Goal: Task Accomplishment & Management: Use online tool/utility

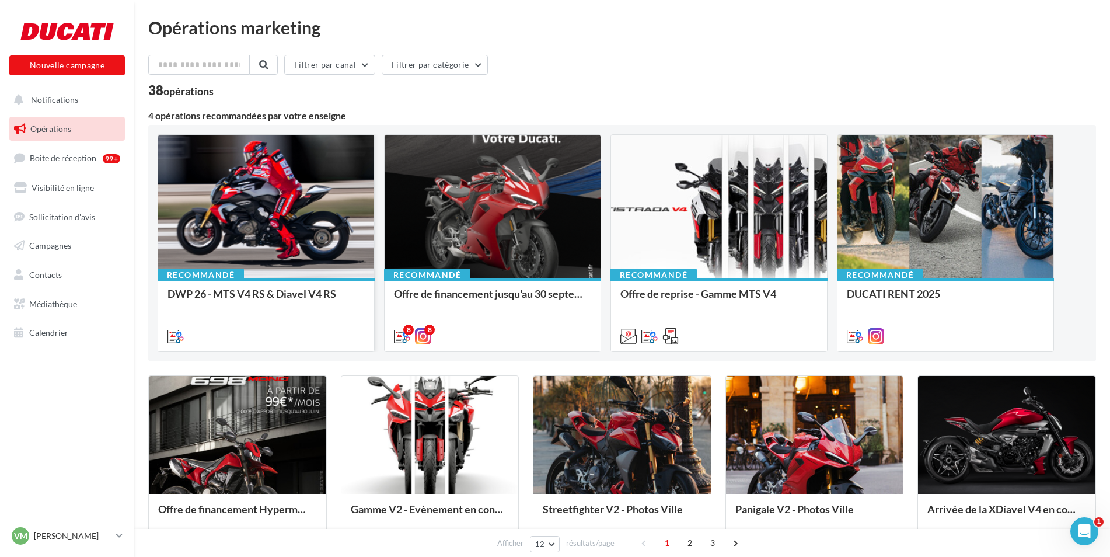
click at [307, 253] on div at bounding box center [266, 207] width 216 height 145
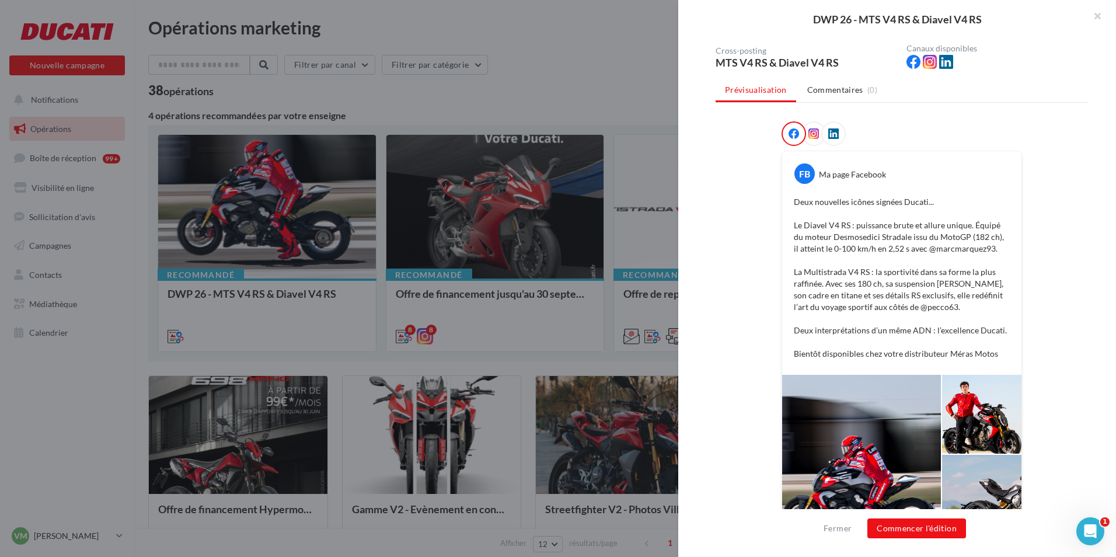
scroll to position [175, 0]
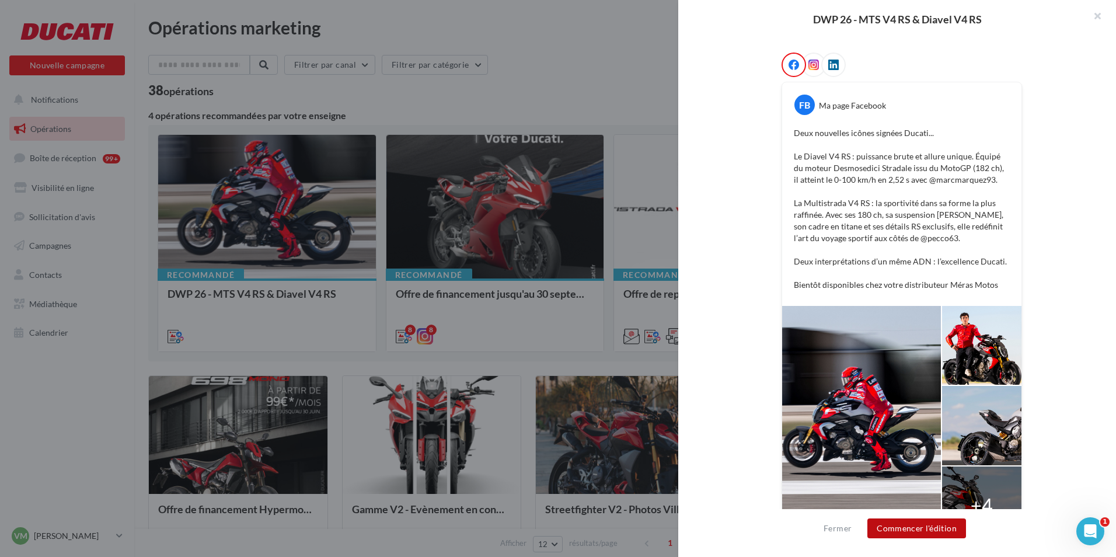
click at [935, 532] on button "Commencer l'édition" at bounding box center [916, 528] width 99 height 20
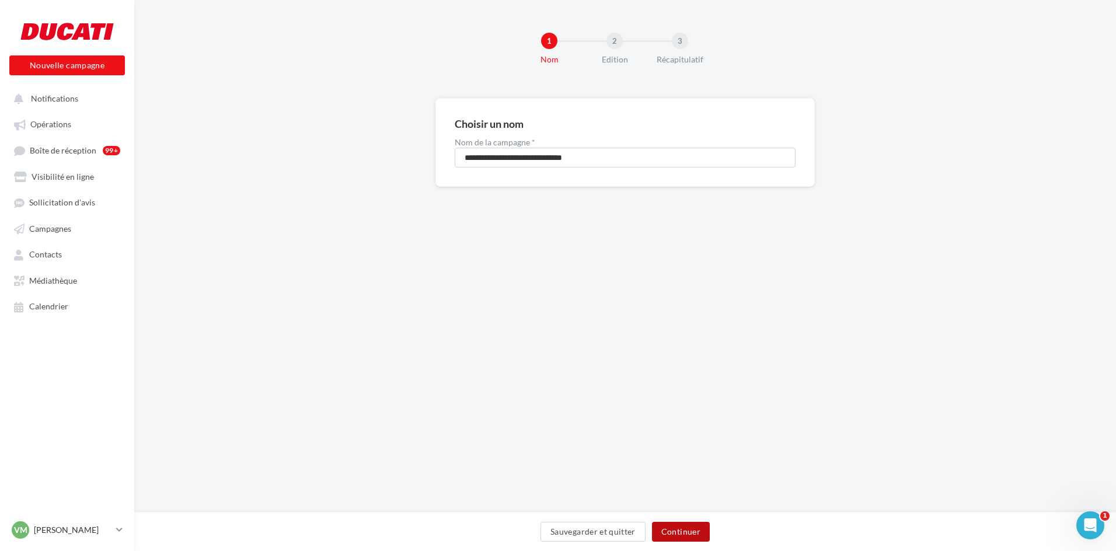
click at [693, 527] on button "Continuer" at bounding box center [681, 532] width 58 height 20
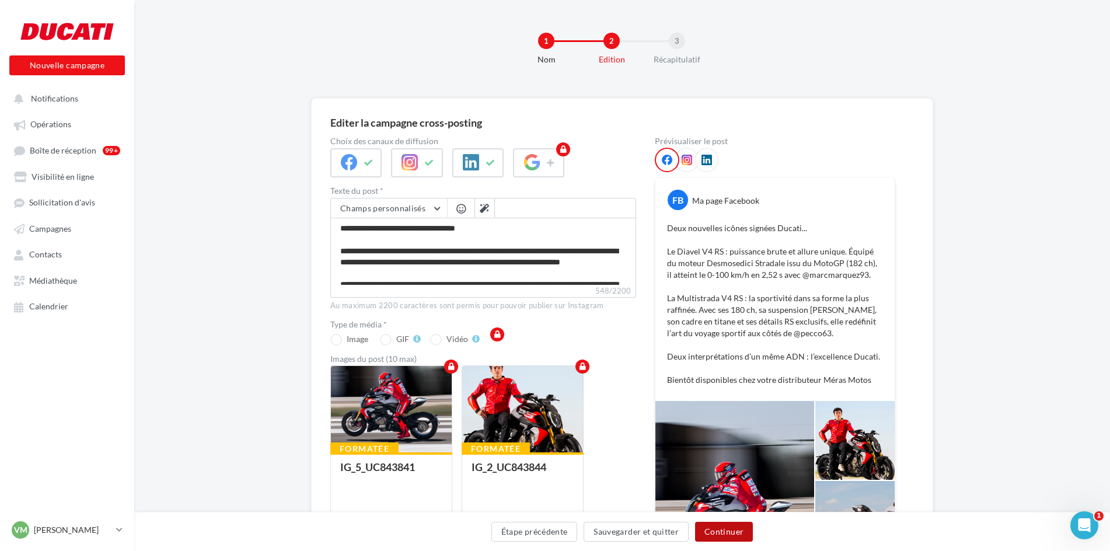
click at [728, 532] on button "Continuer" at bounding box center [724, 532] width 58 height 20
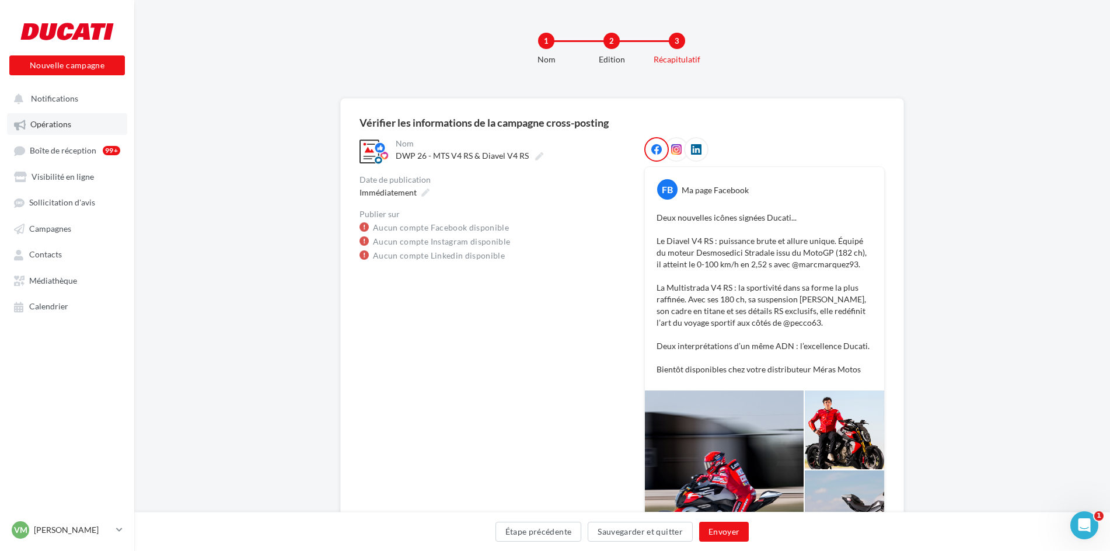
click at [59, 124] on span "Opérations" at bounding box center [50, 125] width 41 height 10
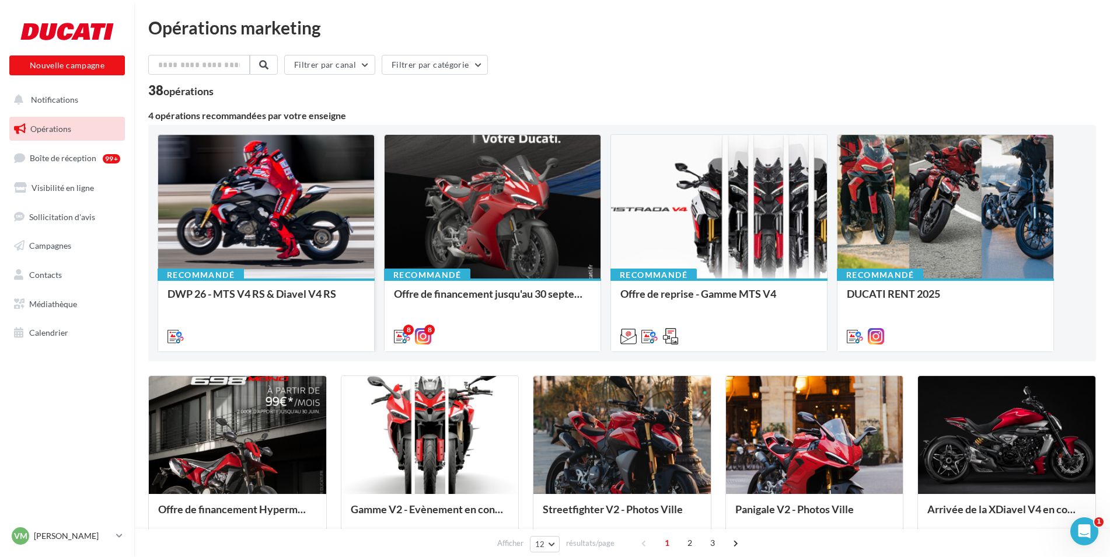
click at [294, 185] on div at bounding box center [266, 207] width 216 height 145
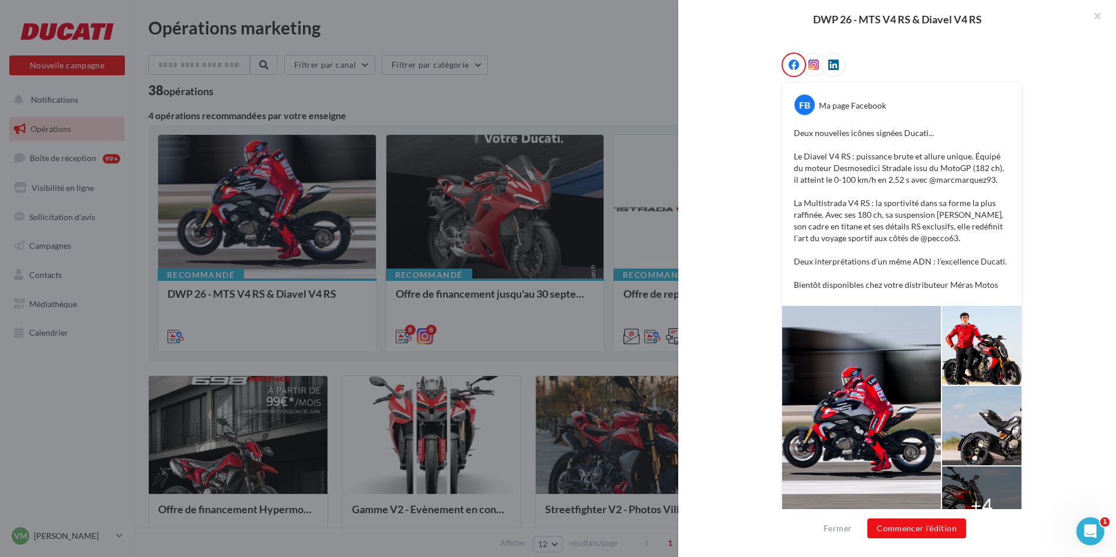
scroll to position [216, 0]
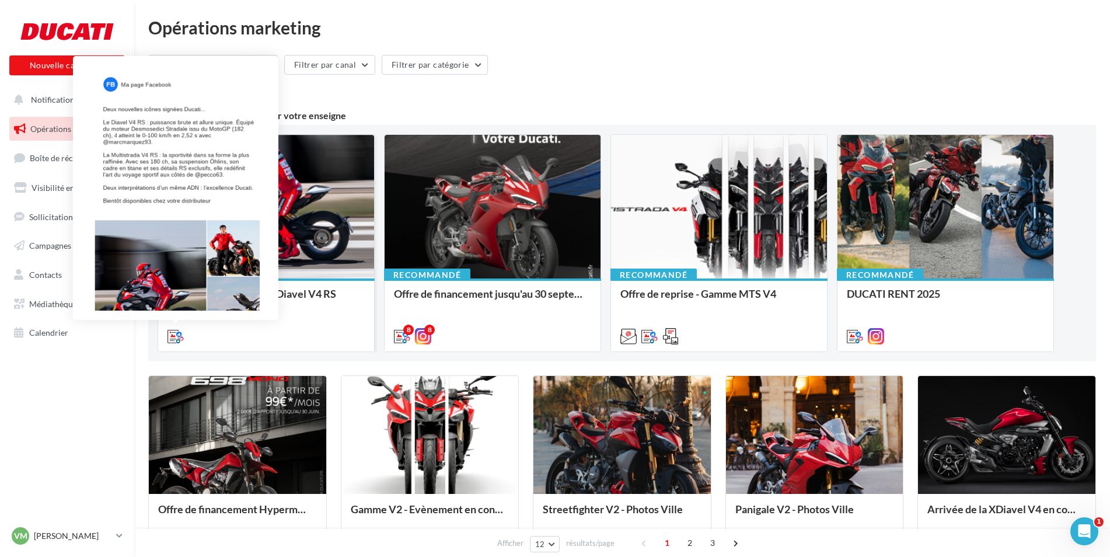
click at [174, 337] on icon at bounding box center [175, 336] width 16 height 16
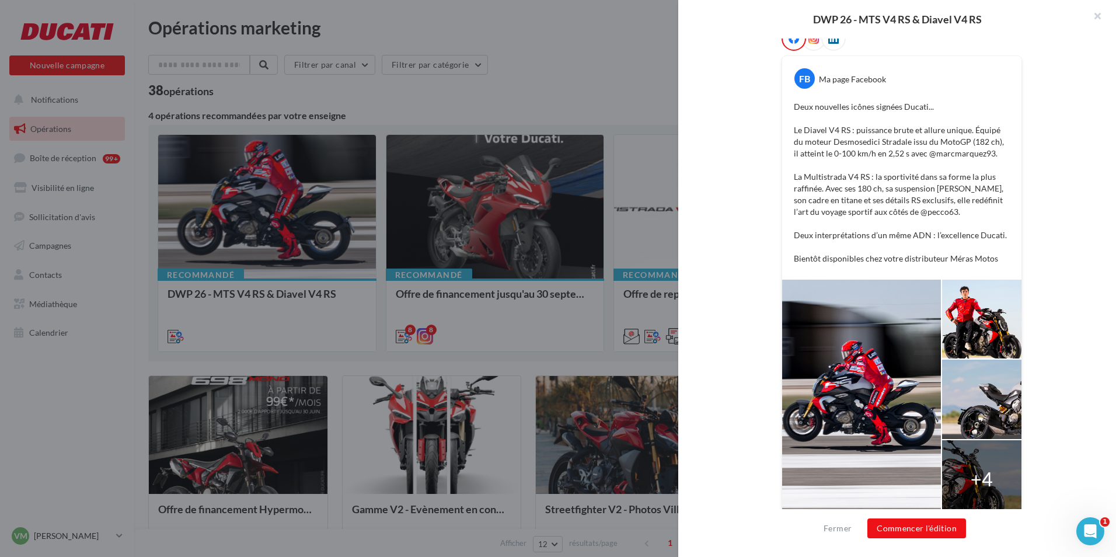
scroll to position [216, 0]
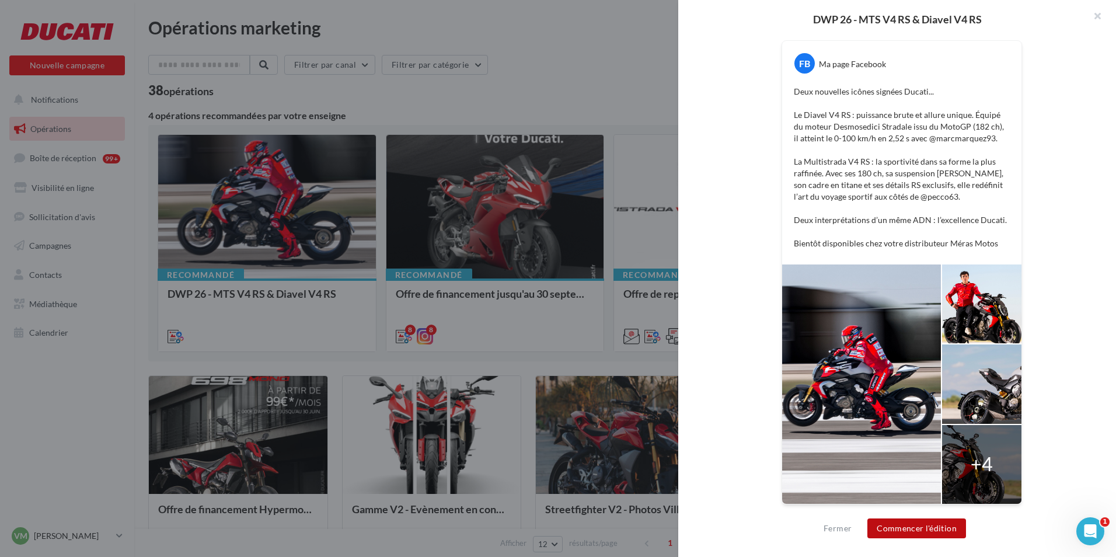
click at [939, 530] on button "Commencer l'édition" at bounding box center [916, 528] width 99 height 20
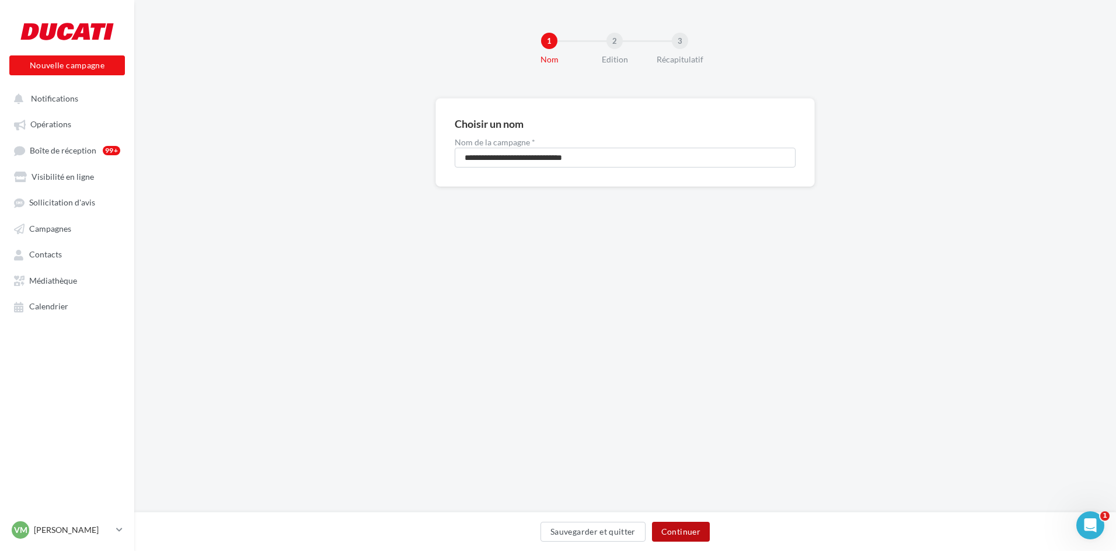
click at [677, 531] on button "Continuer" at bounding box center [681, 532] width 58 height 20
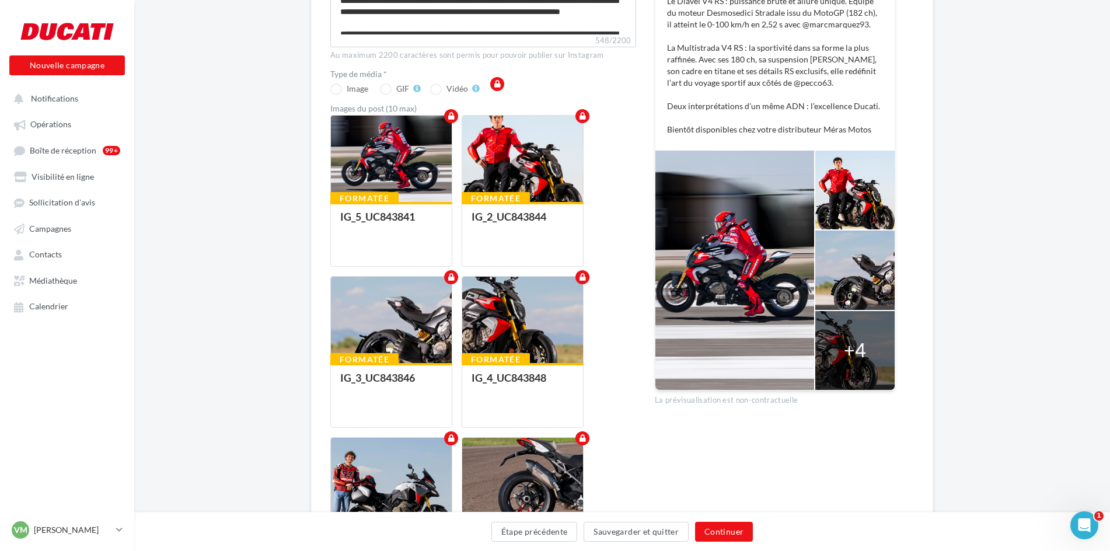
scroll to position [268, 0]
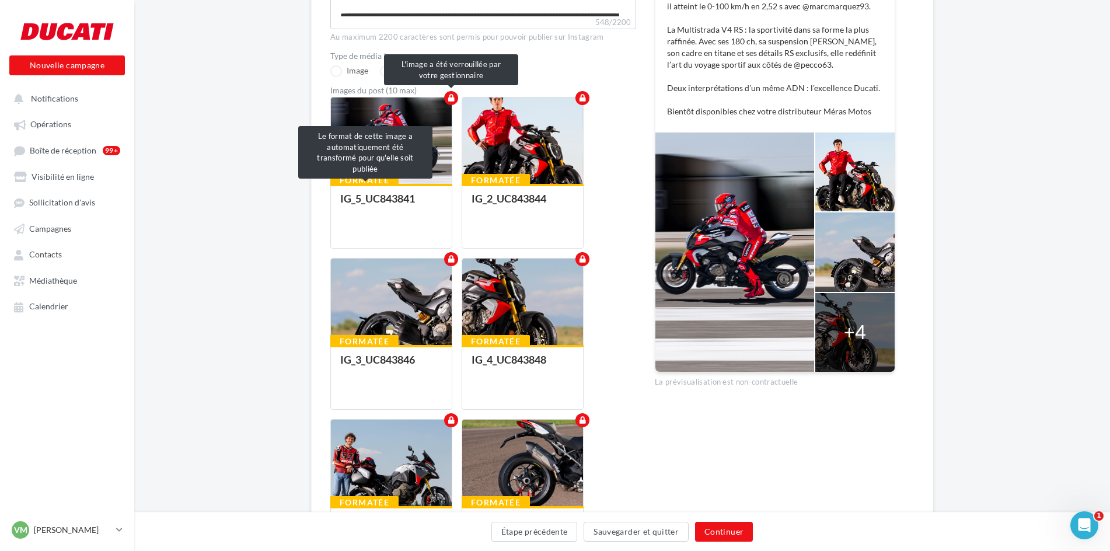
click at [383, 179] on div "Formatée" at bounding box center [364, 180] width 68 height 13
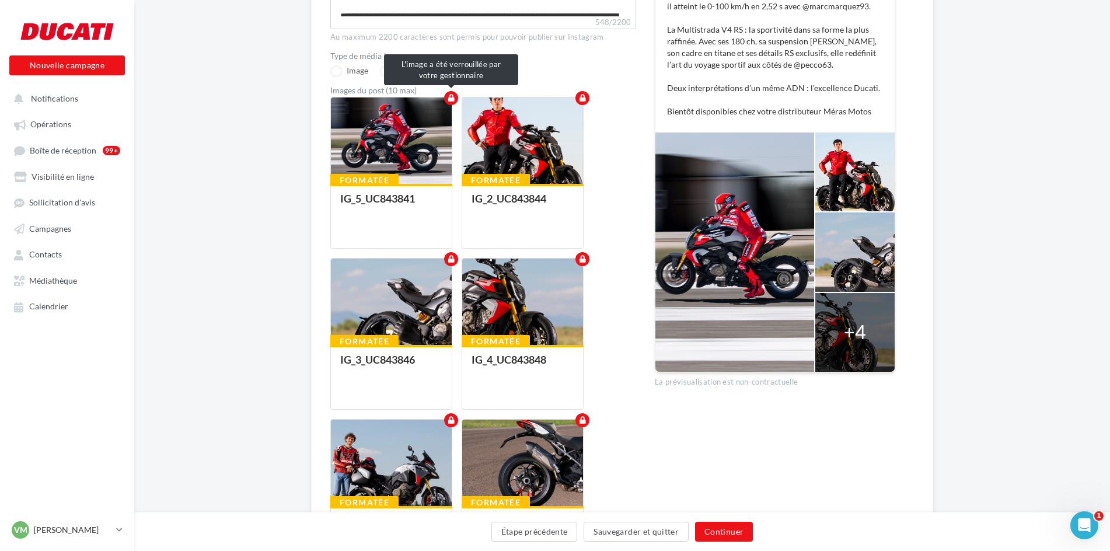
click at [383, 179] on div "Formatée" at bounding box center [364, 180] width 68 height 13
drag, startPoint x: 383, startPoint y: 179, endPoint x: 434, endPoint y: 150, distance: 58.5
click at [434, 150] on div at bounding box center [391, 141] width 121 height 88
click at [432, 151] on div at bounding box center [391, 141] width 121 height 88
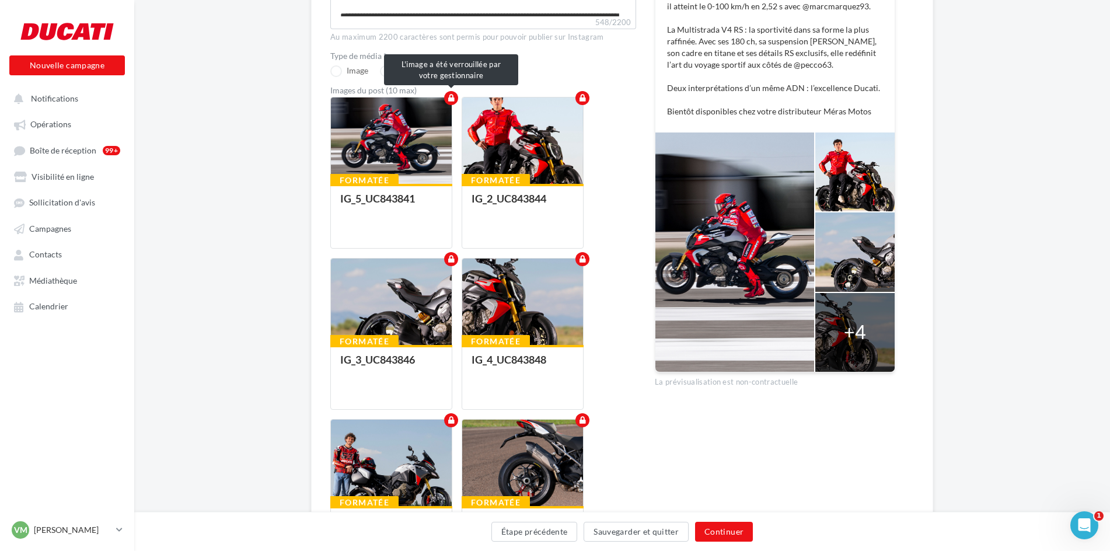
click at [432, 154] on div at bounding box center [391, 141] width 121 height 88
click at [414, 199] on div "IG_5_UC843841" at bounding box center [377, 198] width 75 height 13
